Goal: Contribute content

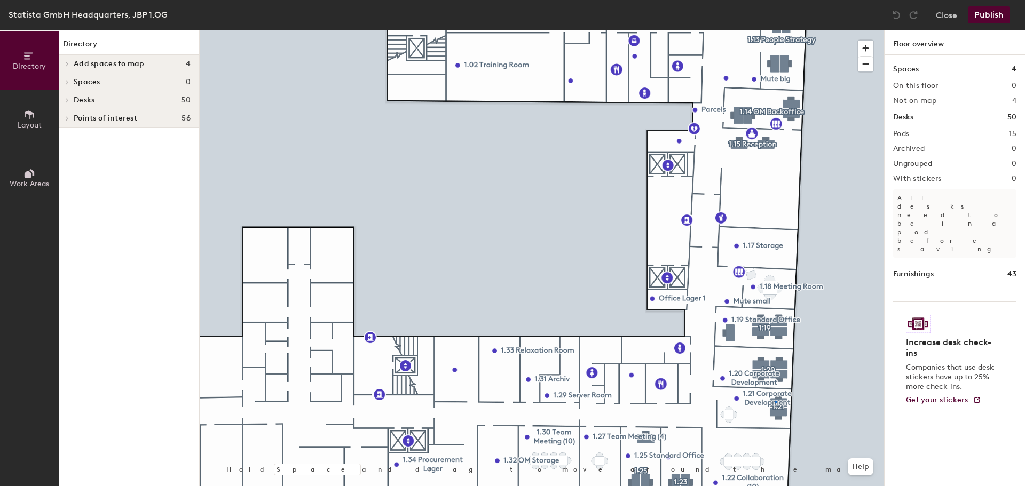
click at [775, 30] on div at bounding box center [542, 30] width 685 height 0
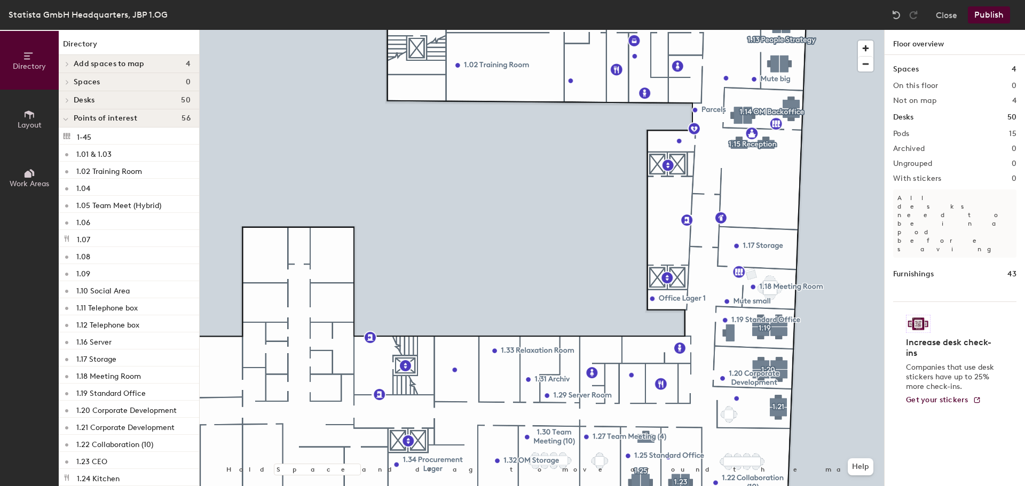
click at [752, 30] on div at bounding box center [542, 30] width 685 height 0
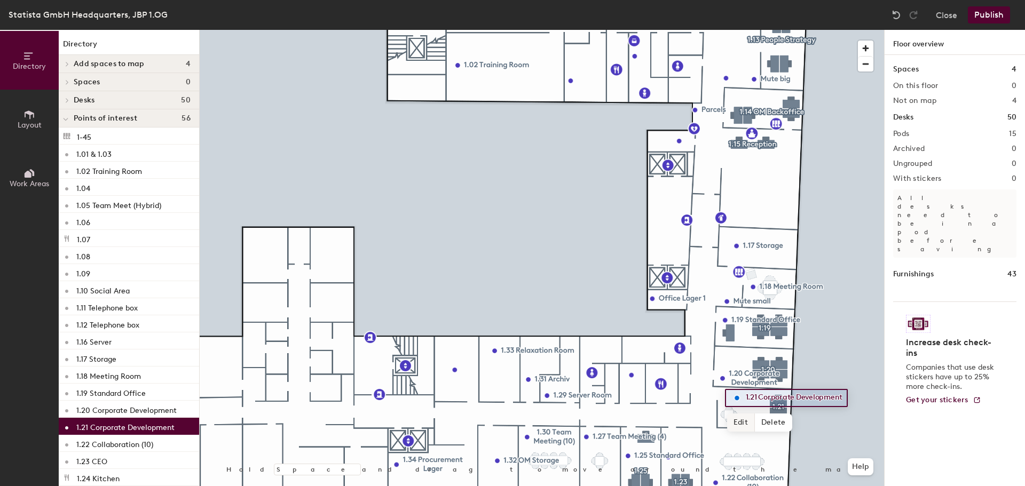
click at [743, 416] on span "Edit" at bounding box center [741, 423] width 28 height 18
click at [766, 395] on input "1.21" at bounding box center [760, 398] width 34 height 15
type input "1.21 Statista Connect"
click at [794, 421] on span "Done" at bounding box center [789, 423] width 32 height 18
click at [982, 19] on button "Publish" at bounding box center [989, 14] width 42 height 17
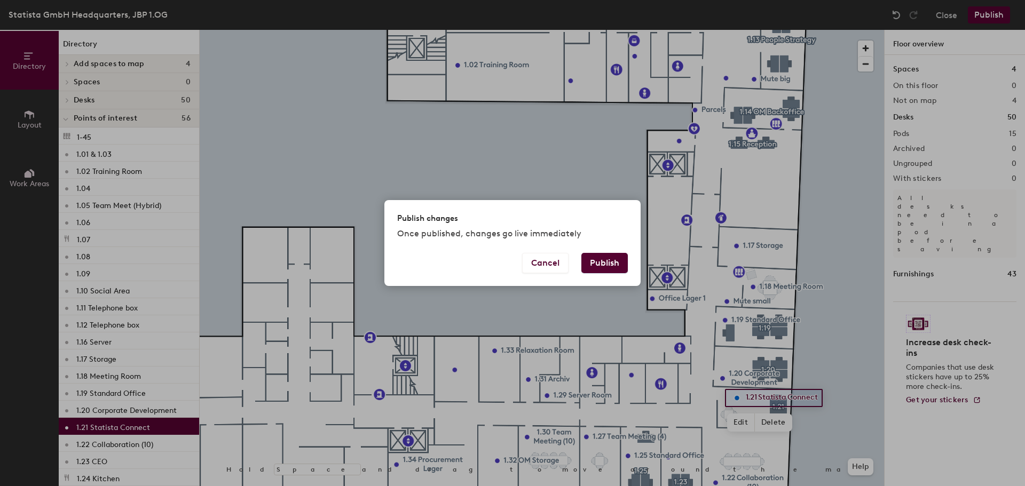
click at [599, 268] on button "Publish" at bounding box center [604, 263] width 46 height 20
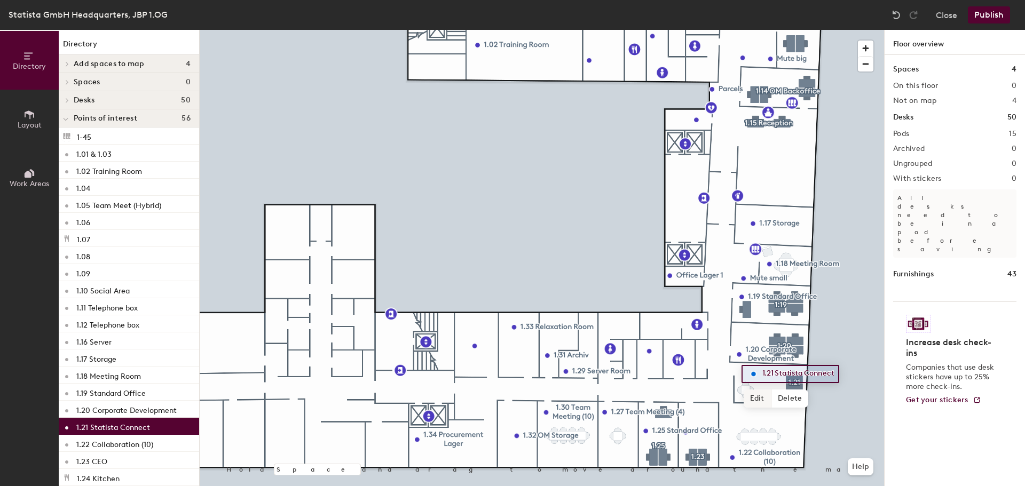
click at [762, 402] on span "Edit" at bounding box center [758, 399] width 28 height 18
click at [809, 395] on span "Done" at bounding box center [805, 399] width 32 height 18
click at [983, 14] on button "Publish" at bounding box center [989, 14] width 42 height 17
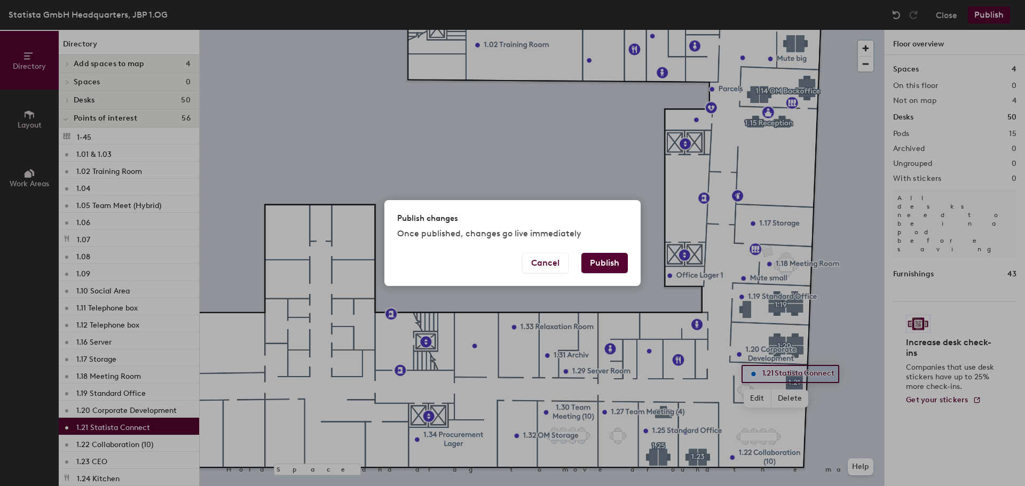
click at [609, 266] on button "Publish" at bounding box center [604, 263] width 46 height 20
